Goal: Information Seeking & Learning: Learn about a topic

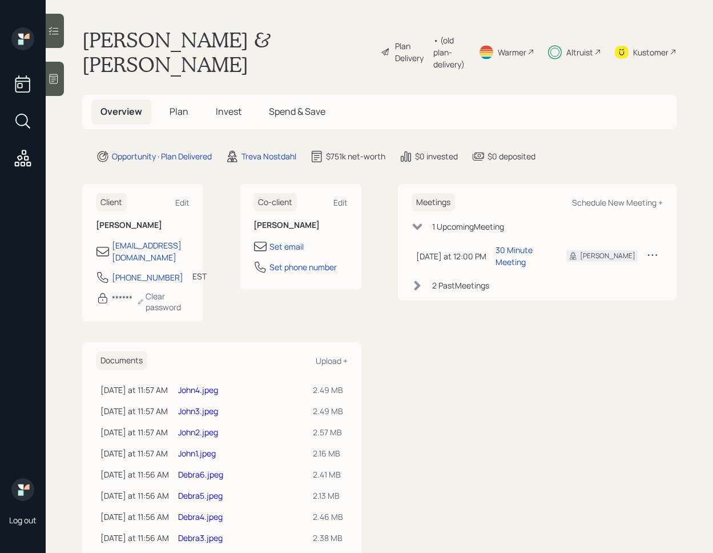
click at [221, 105] on span "Invest" at bounding box center [229, 111] width 26 height 13
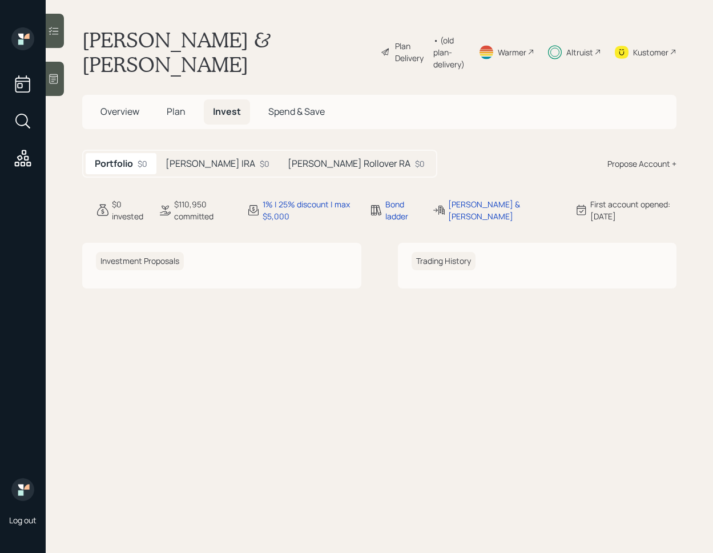
click at [223, 158] on h5 "[PERSON_NAME] IRA" at bounding box center [211, 163] width 90 height 11
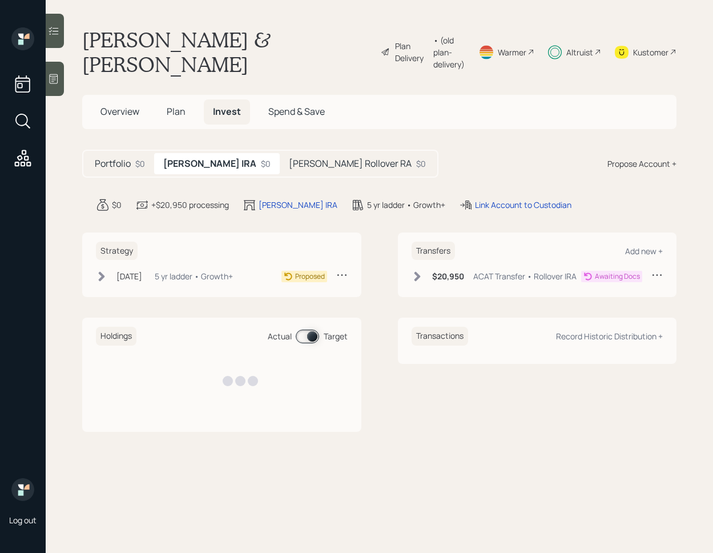
click at [292, 158] on h5 "[PERSON_NAME] Rollover RA" at bounding box center [350, 163] width 123 height 11
